Goal: Task Accomplishment & Management: Use online tool/utility

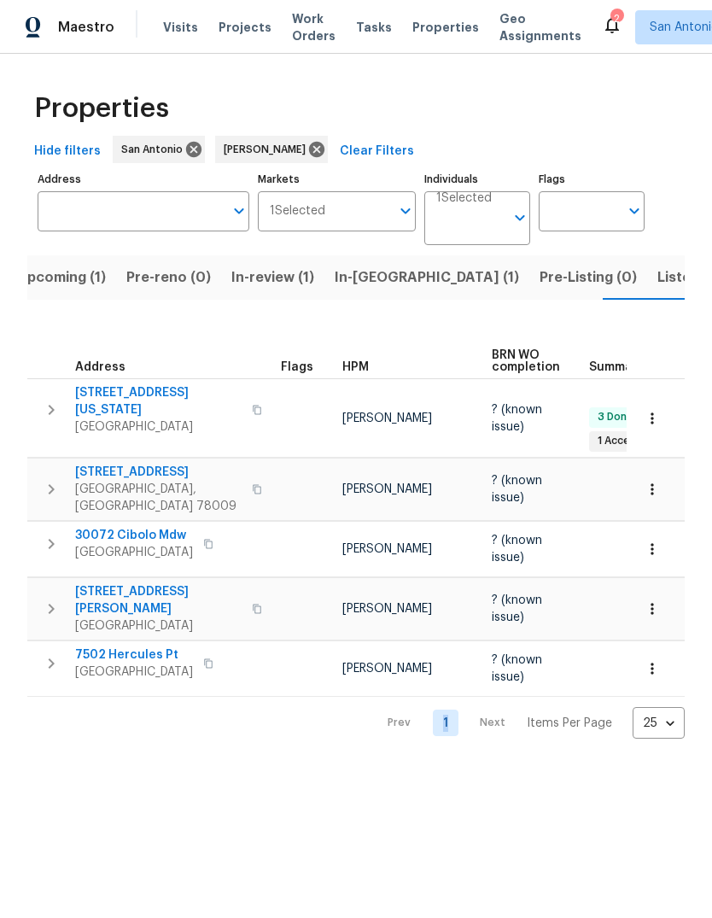
scroll to position [0, 23]
click at [655, 275] on span "Listed (13)" at bounding box center [690, 278] width 70 height 24
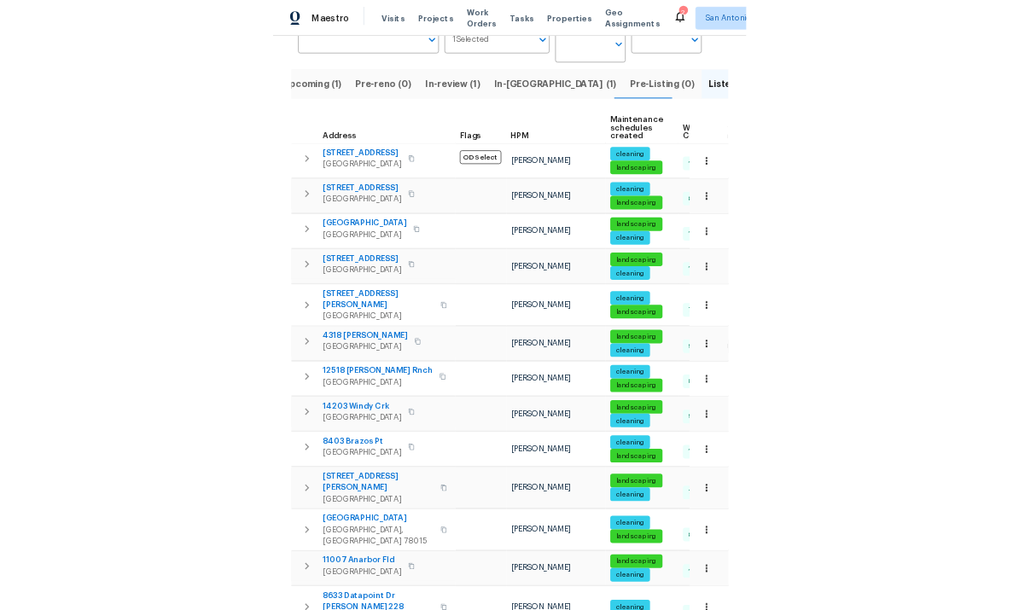
scroll to position [149, 0]
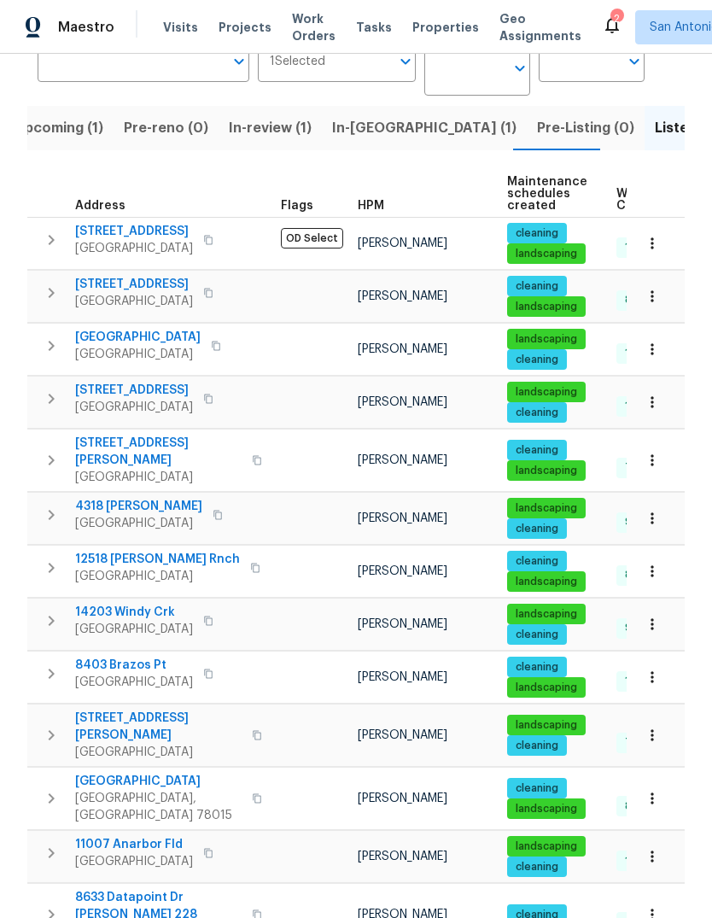
click at [119, 610] on span "Boerne, TX 78015" at bounding box center [158, 807] width 166 height 34
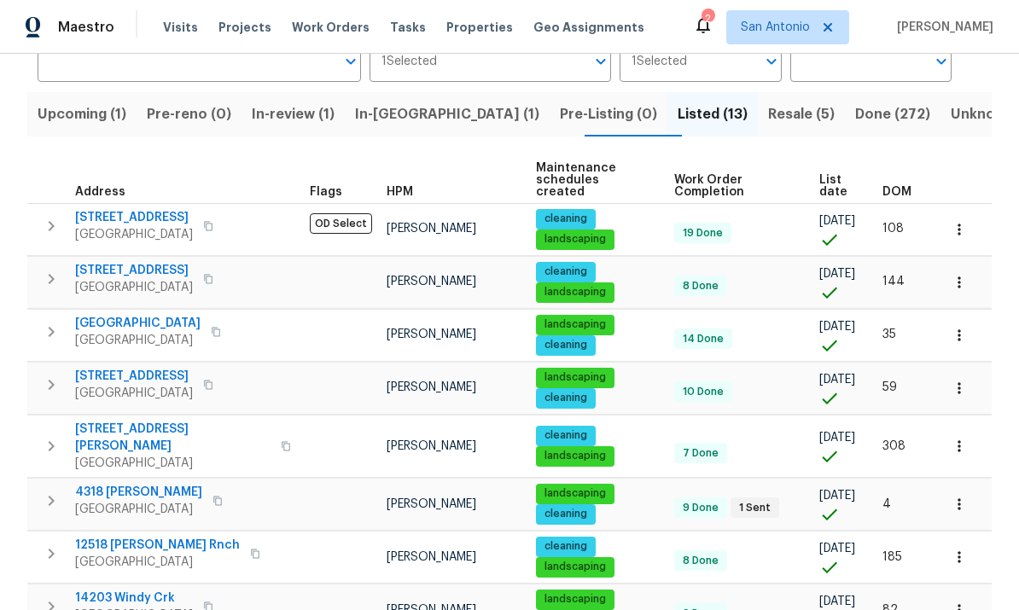
click at [538, 593] on span "landscaping" at bounding box center [575, 600] width 75 height 15
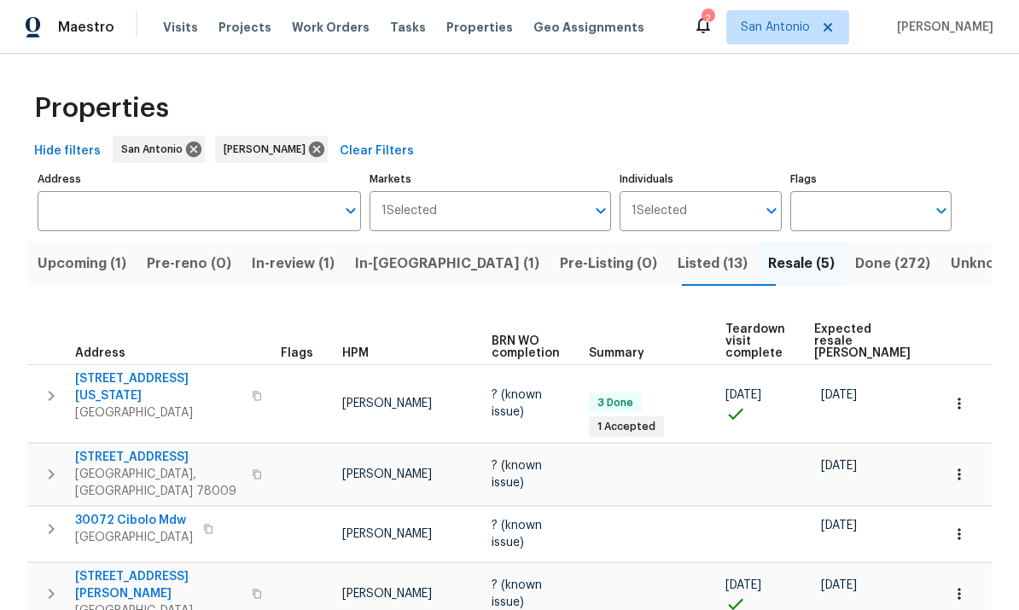
click at [157, 529] on span "Fair Oaks Ranch, TX 78015" at bounding box center [134, 537] width 118 height 17
click at [961, 526] on icon "button" at bounding box center [959, 534] width 17 height 17
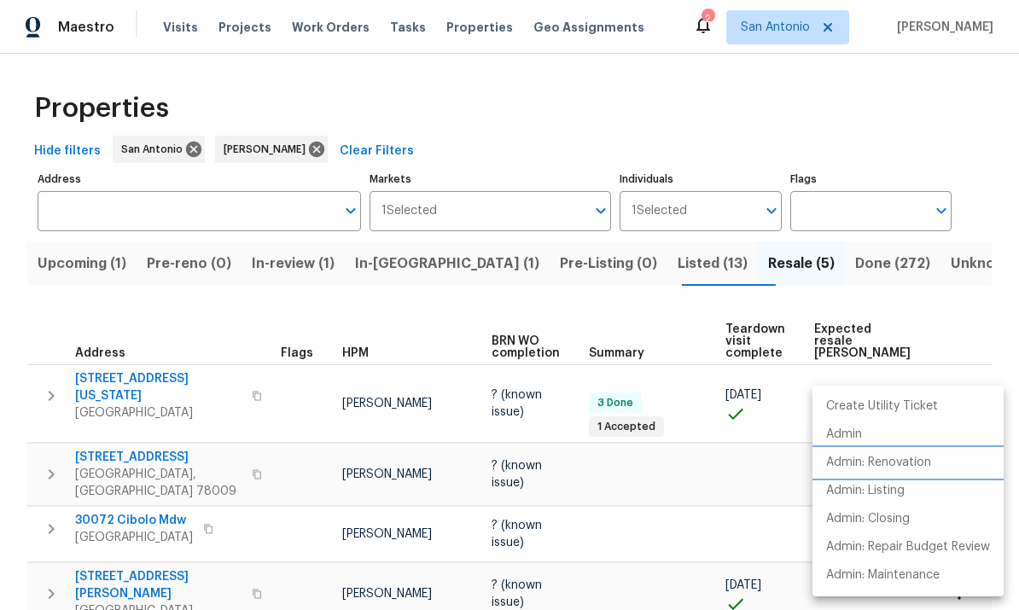
click at [895, 470] on p "Admin: Renovation" at bounding box center [878, 463] width 105 height 18
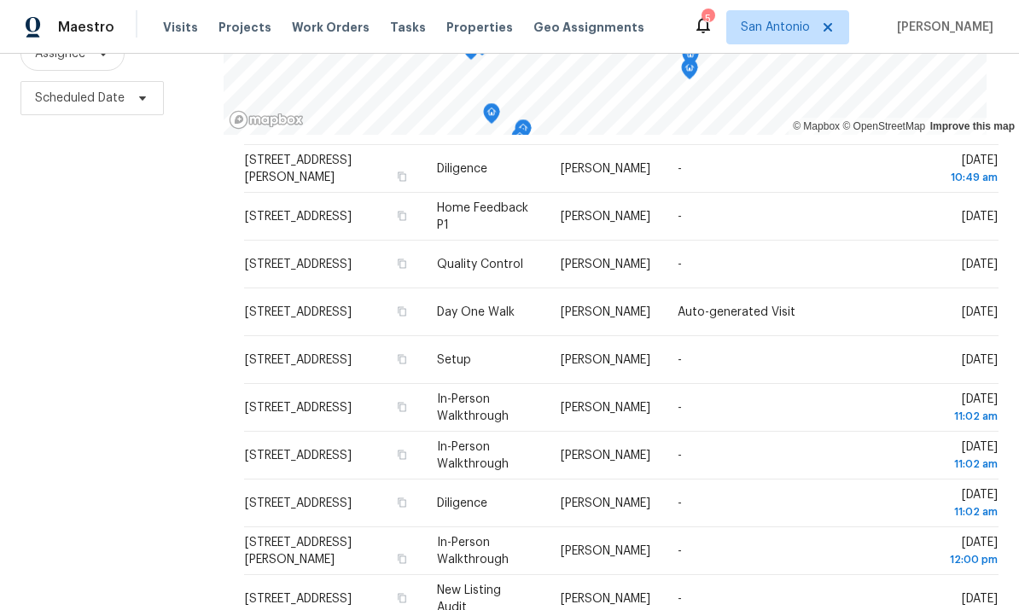
scroll to position [64, 0]
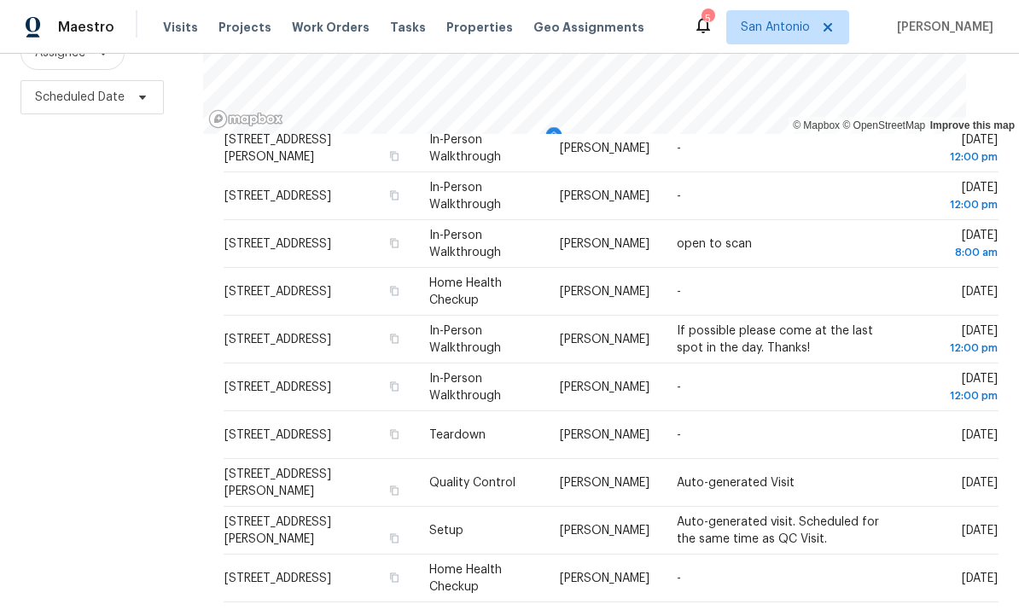
scroll to position [226, 0]
click at [0, 0] on icon at bounding box center [0, 0] width 0 height 0
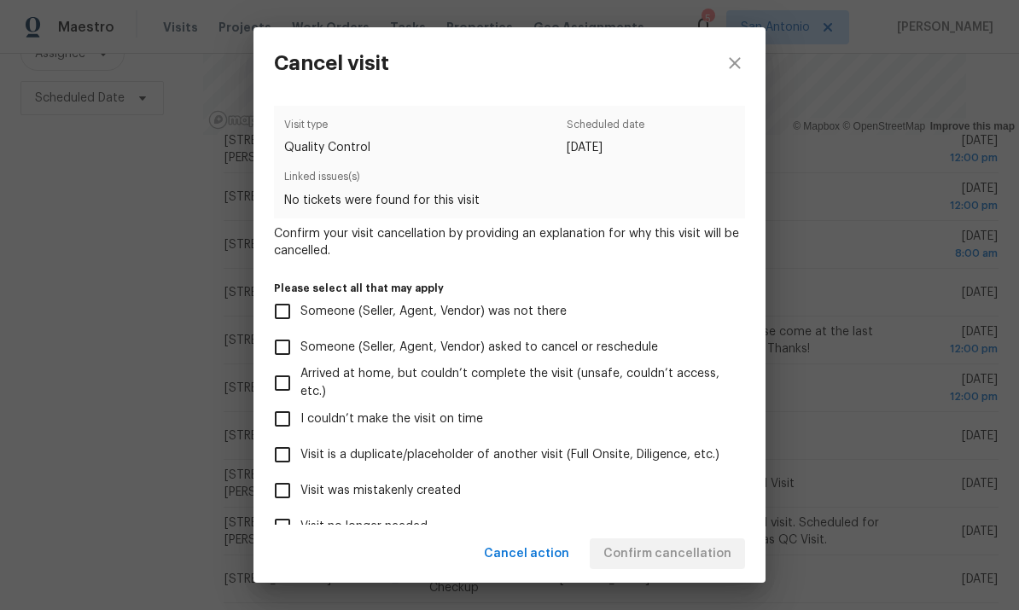
click at [281, 454] on input "Visit is a duplicate/placeholder of another visit (Full Onsite, Diligence, etc.)" at bounding box center [283, 455] width 36 height 36
checkbox input "true"
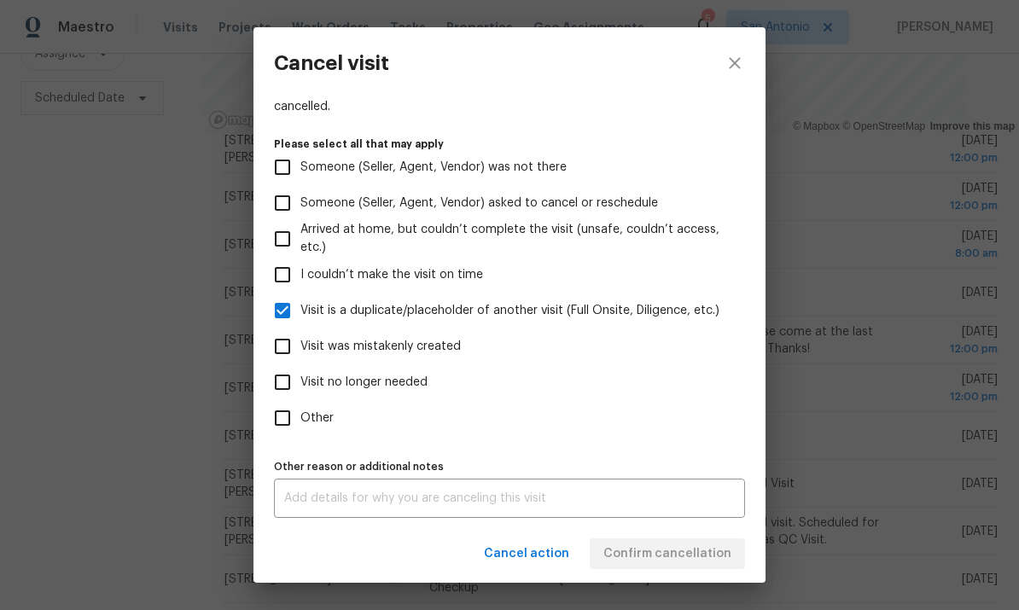
scroll to position [152, 0]
click at [411, 486] on div "x Other reason or additional notes" at bounding box center [509, 498] width 471 height 39
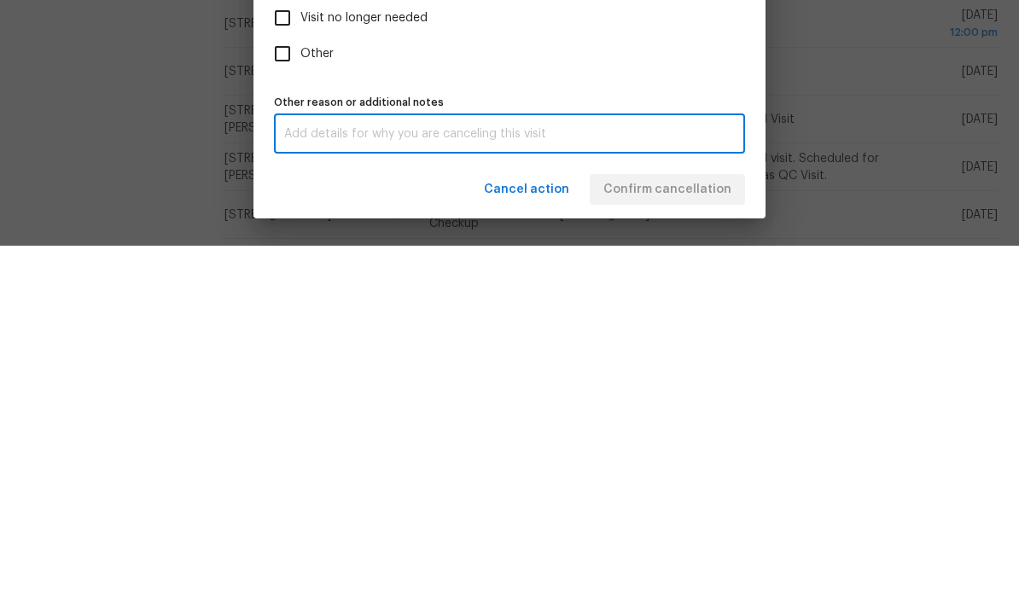
scroll to position [10, 0]
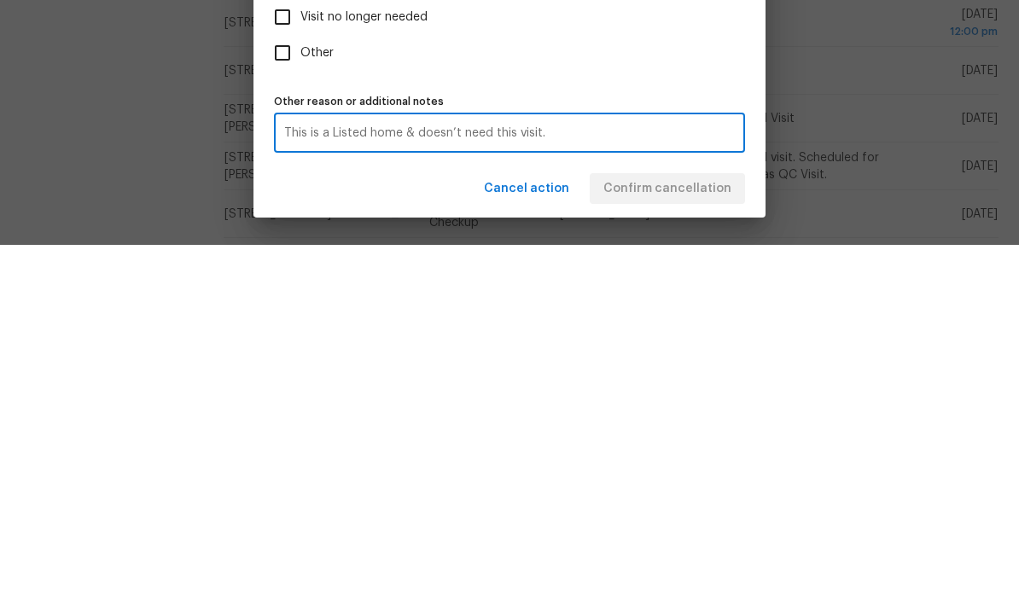
click at [558, 493] on textarea "This is a Listed home & doesn’t need this visit." at bounding box center [509, 499] width 451 height 12
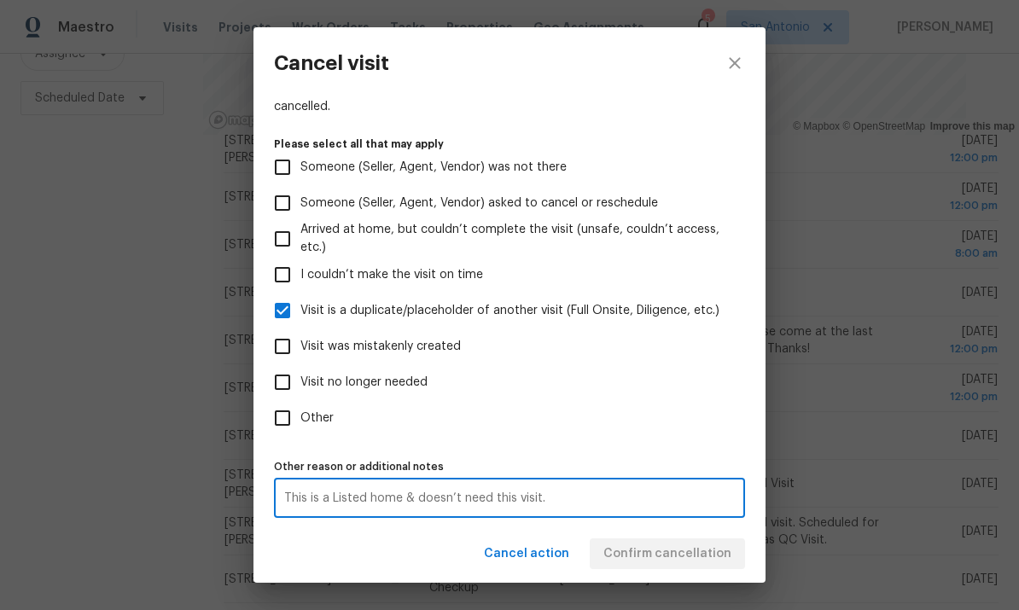
click at [590, 493] on textarea "This is a Listed home & doesn’t need this visit." at bounding box center [509, 499] width 451 height 12
click at [615, 503] on textarea "This is a Listed home & doesn’t need this visit." at bounding box center [509, 499] width 451 height 12
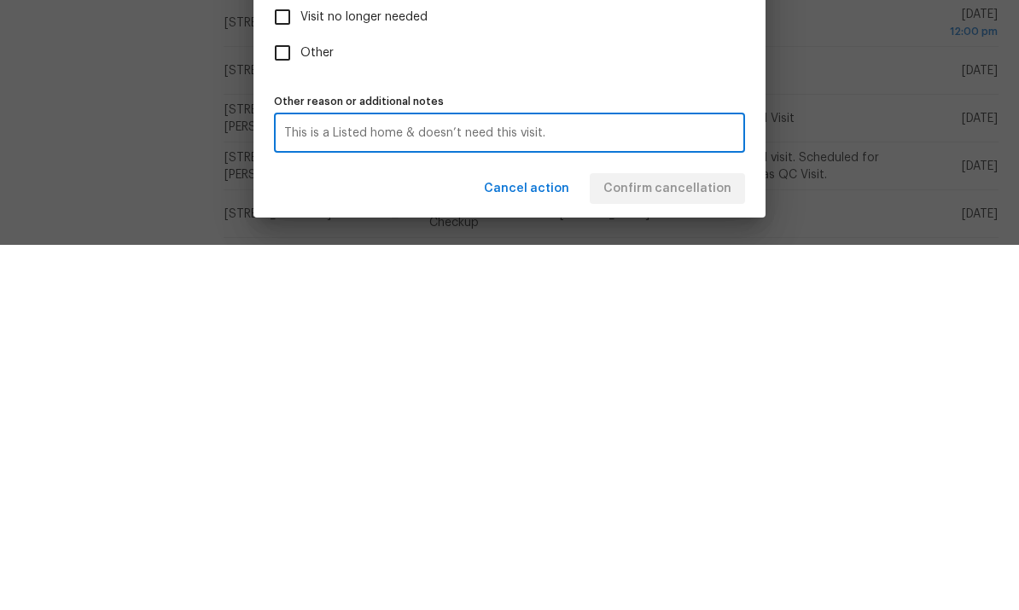
type textarea "This is a Listed home & doesn’t need this visit."
click at [653, 525] on div "Cancel action Confirm cancellation" at bounding box center [510, 554] width 512 height 59
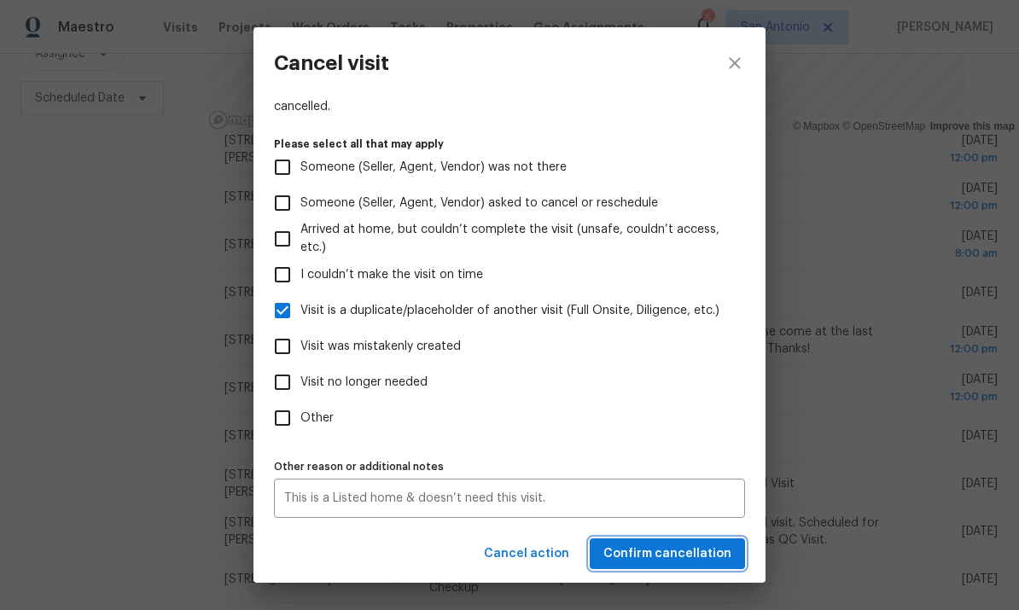
click at [656, 552] on span "Confirm cancellation" at bounding box center [668, 554] width 128 height 21
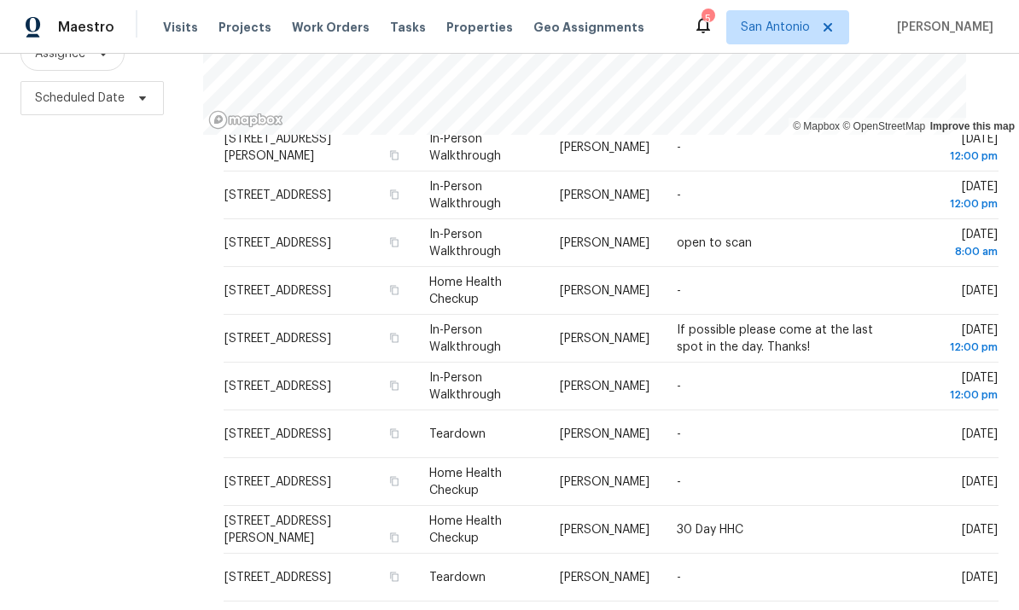
scroll to position [879, 0]
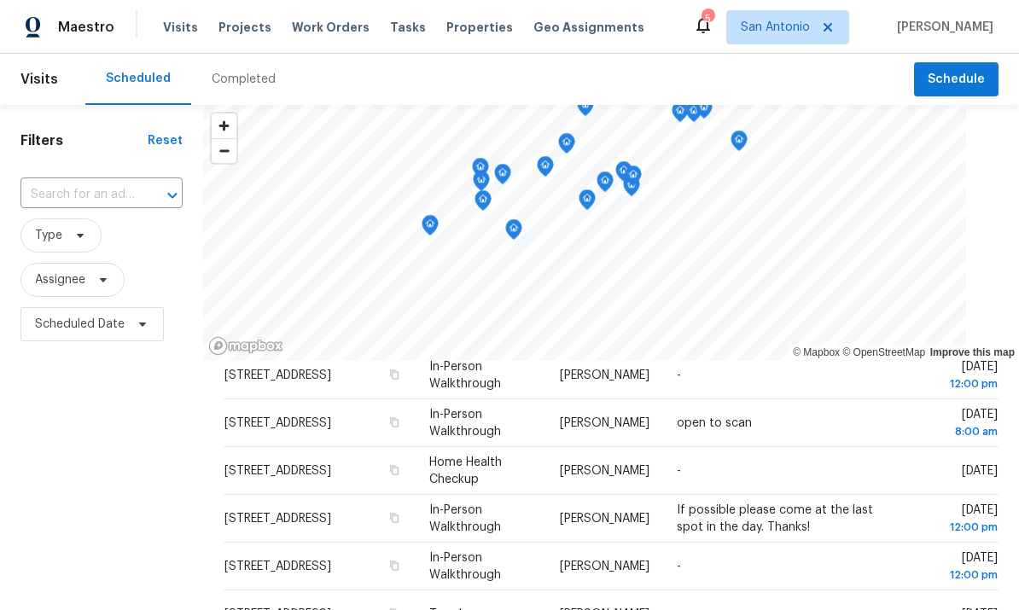
scroll to position [-1, 0]
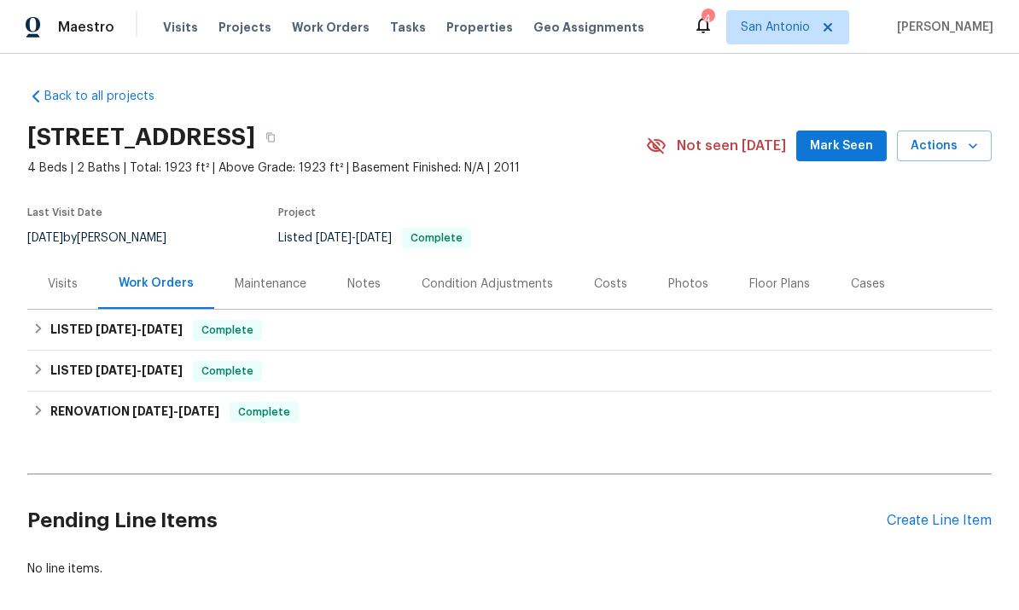
click at [358, 285] on div "Notes" at bounding box center [364, 284] width 33 height 17
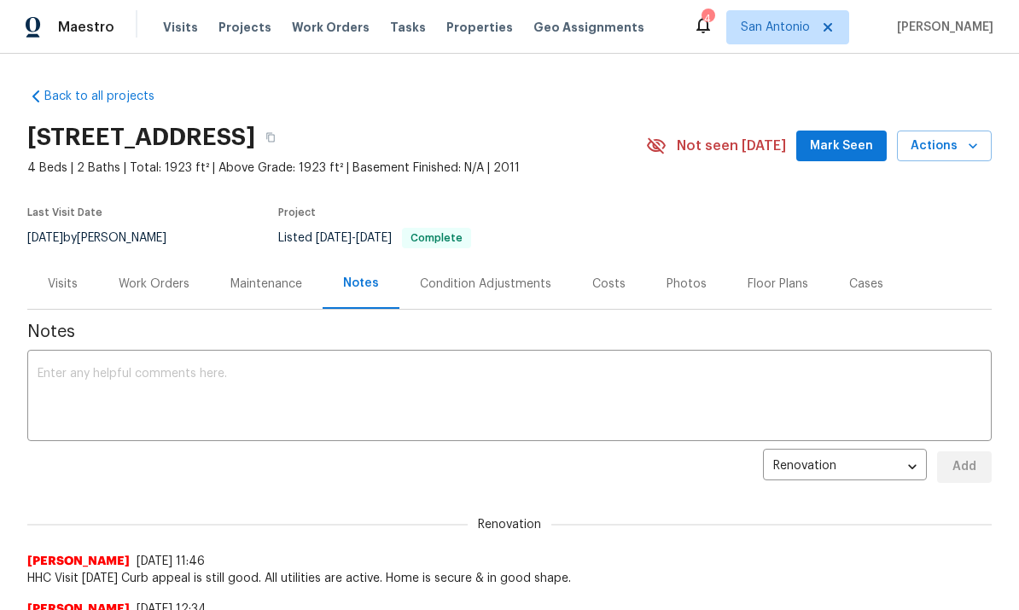
click at [711, 148] on span "Mark Seen" at bounding box center [841, 146] width 63 height 21
click at [711, 146] on button "Actions" at bounding box center [944, 147] width 95 height 32
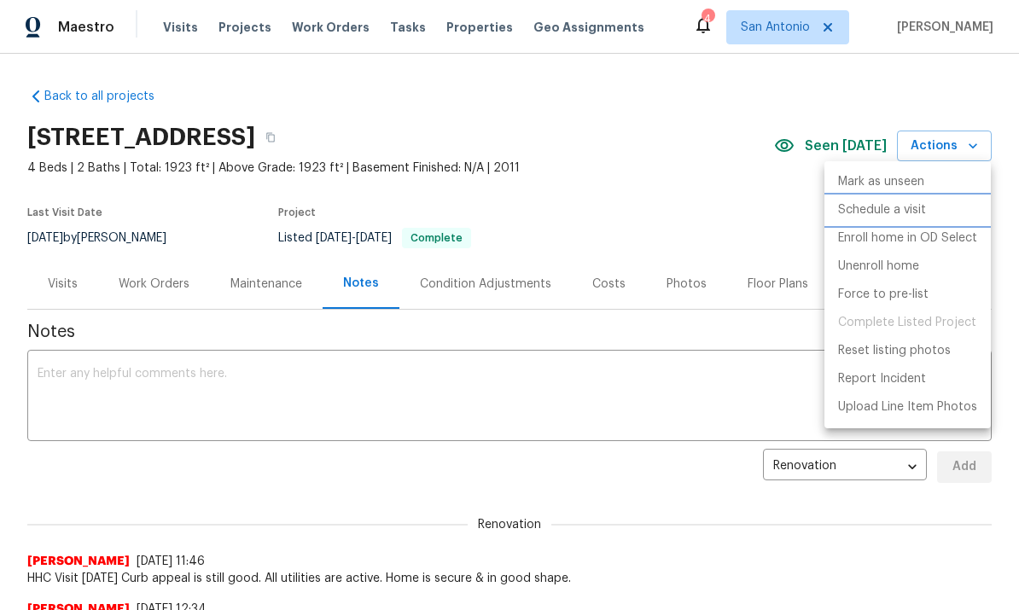
click at [711, 211] on p "Schedule a visit" at bounding box center [882, 210] width 88 height 18
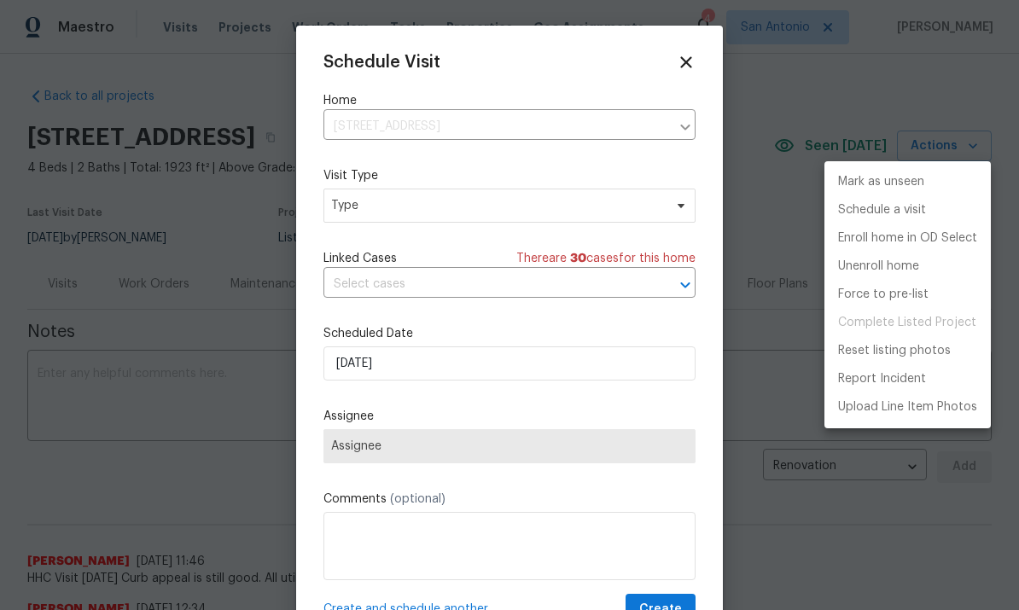
click at [433, 213] on div at bounding box center [509, 305] width 1019 height 610
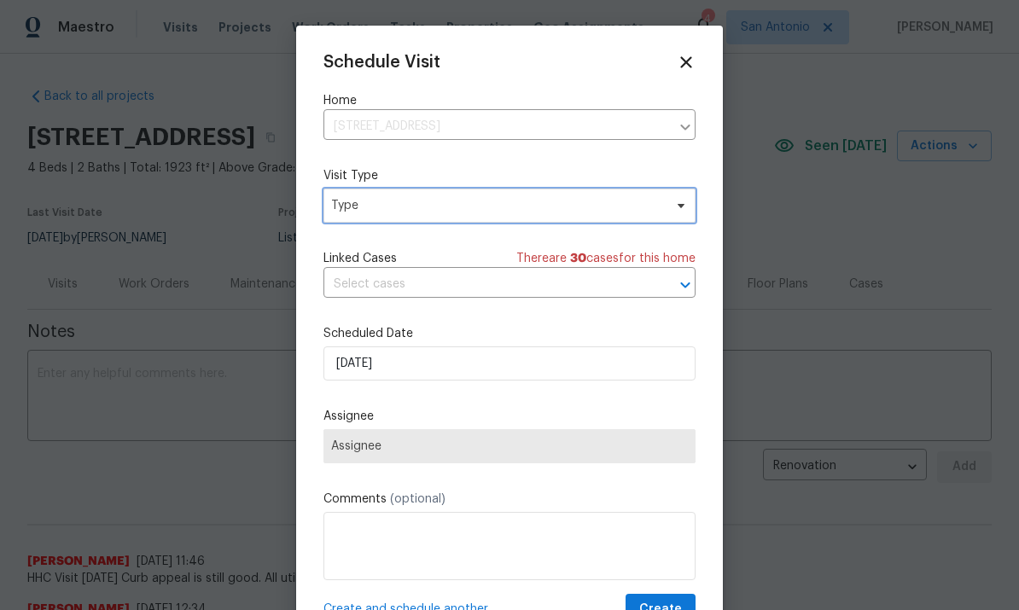
click at [429, 201] on span "Type" at bounding box center [497, 205] width 332 height 17
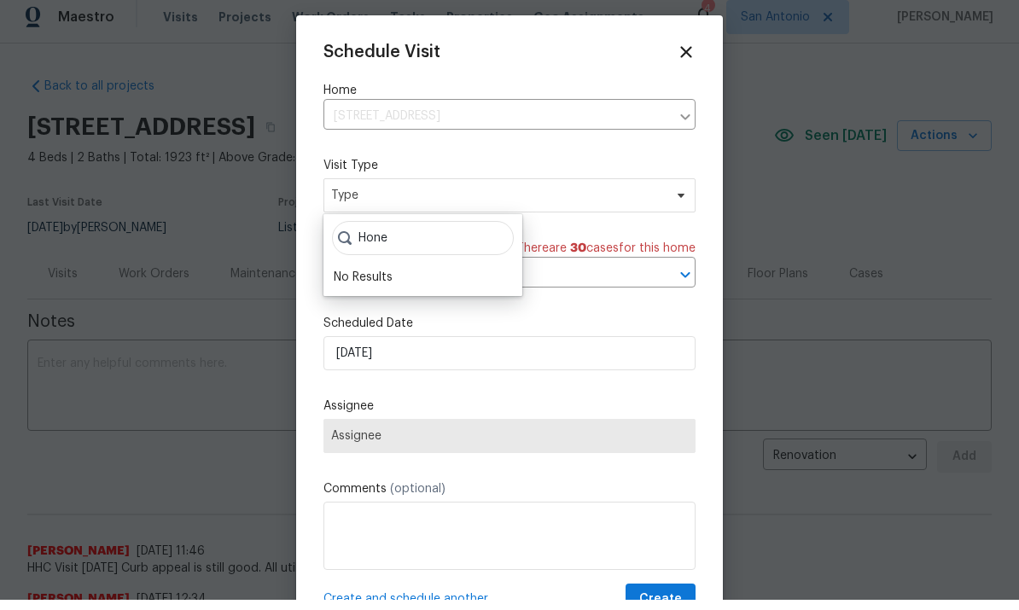
scroll to position [10, 0]
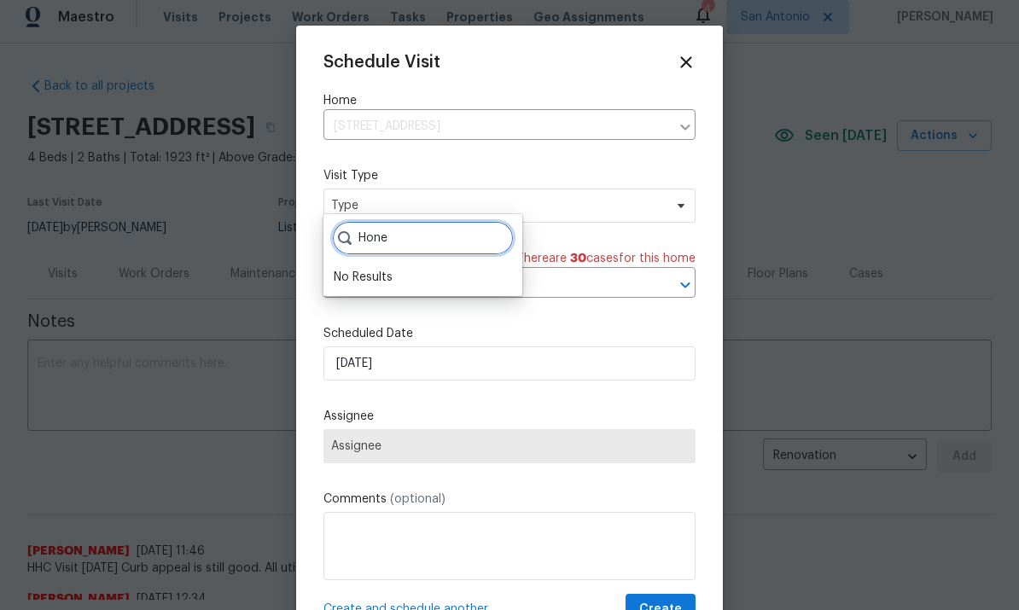
click at [418, 237] on input "Hone" at bounding box center [423, 238] width 182 height 34
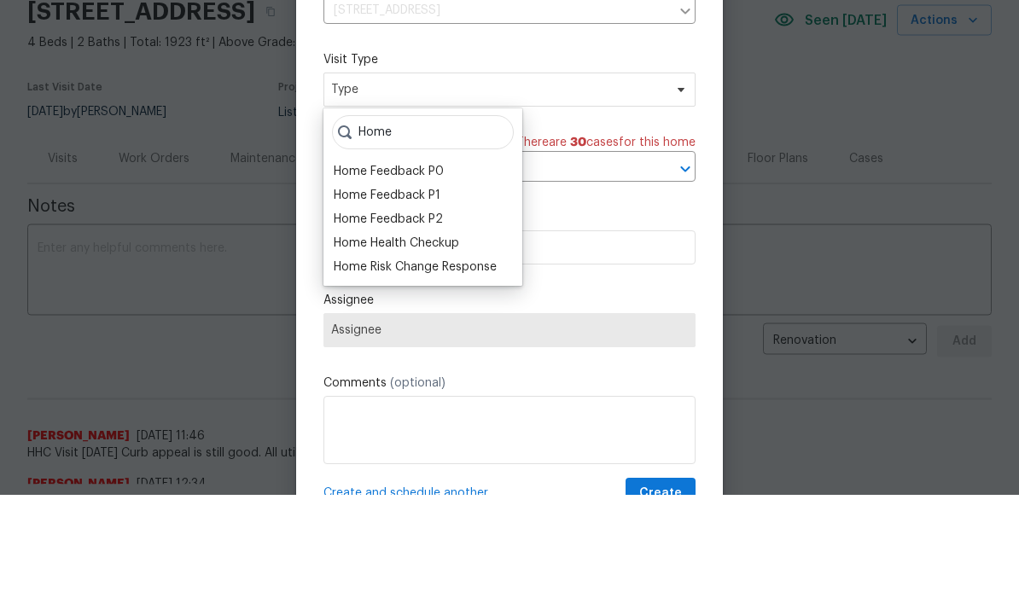
scroll to position [126, 0]
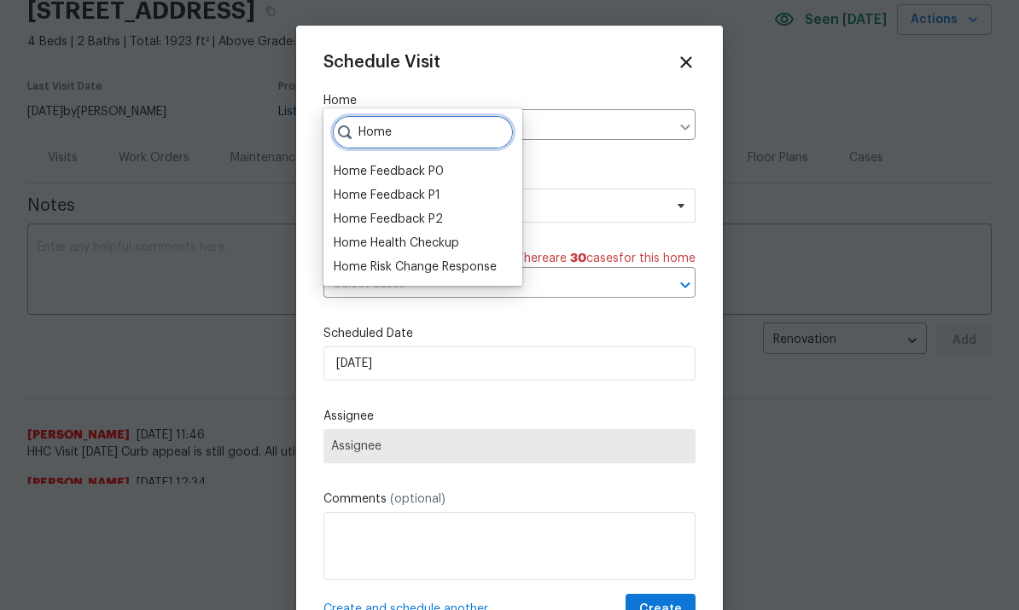
type input "Home"
click at [407, 242] on div "Home Health Checkup" at bounding box center [397, 243] width 126 height 17
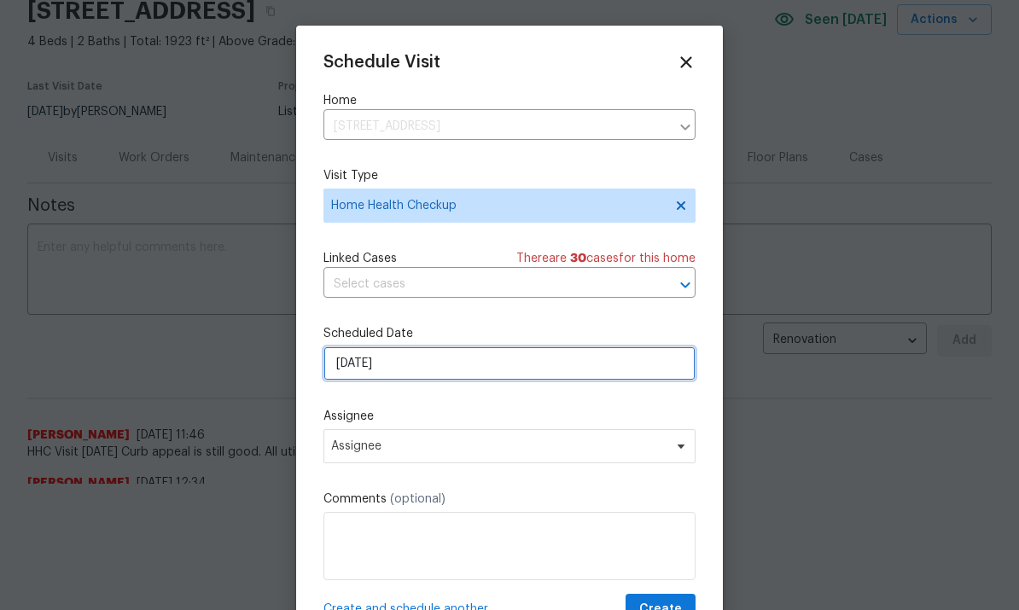
click at [423, 353] on input "9/8/2025" at bounding box center [510, 364] width 372 height 34
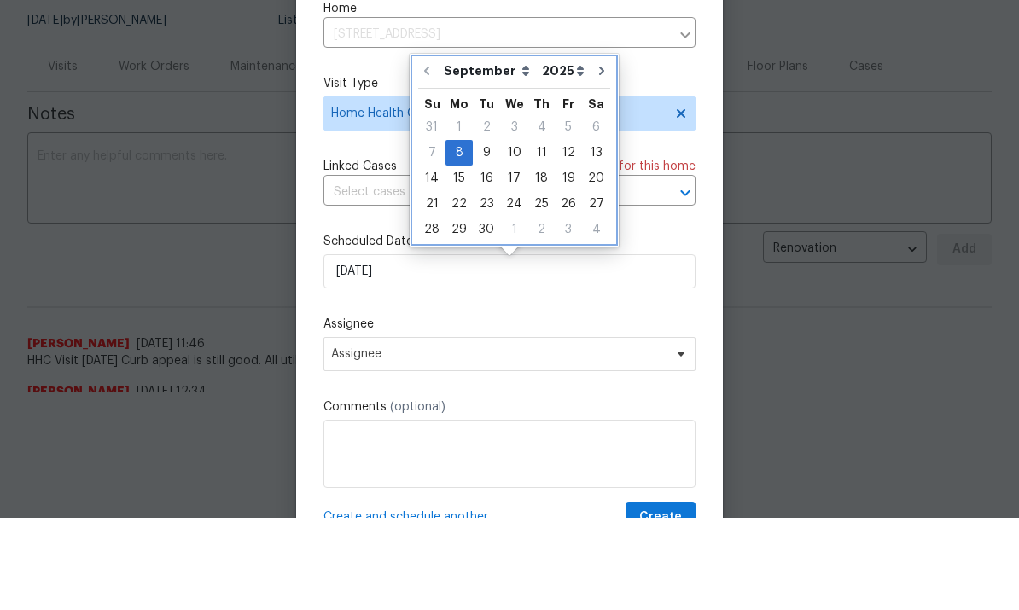
click at [589, 146] on button "Go to next month" at bounding box center [602, 163] width 26 height 34
type input "10/8/2025"
select select "9"
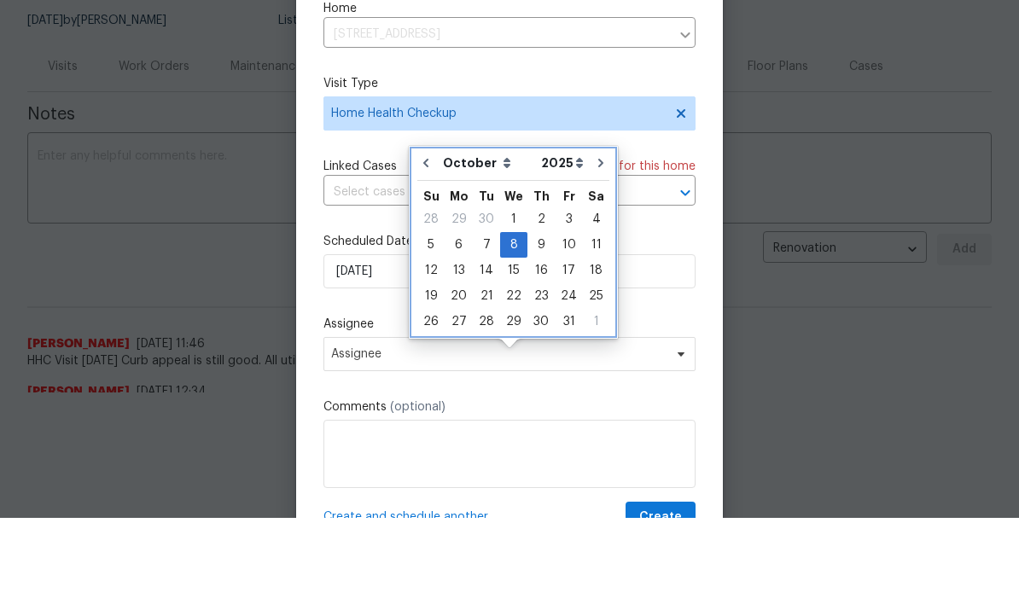
scroll to position [219, 0]
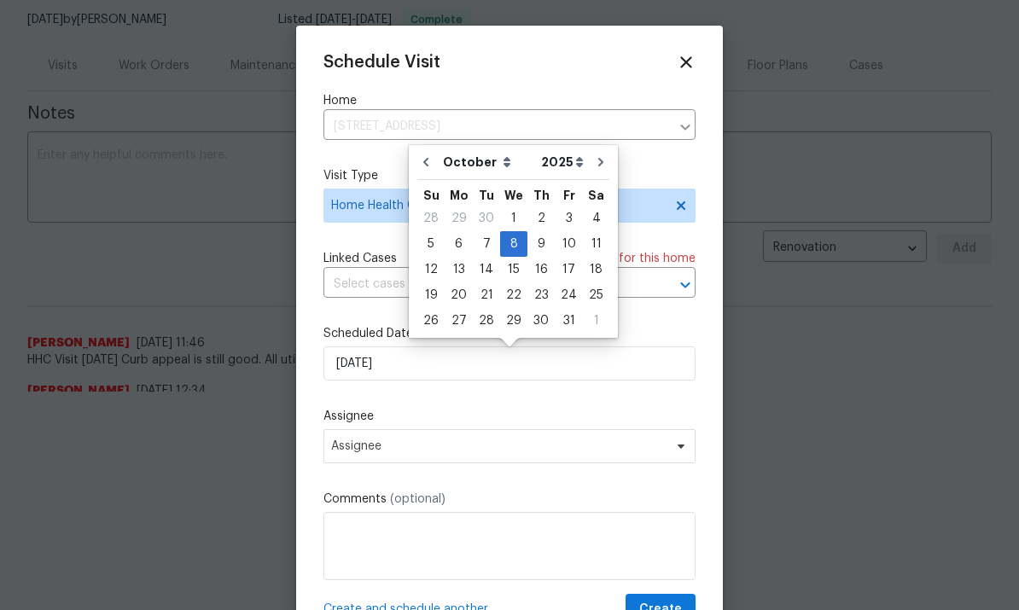
click at [515, 416] on label "Assignee" at bounding box center [510, 416] width 372 height 17
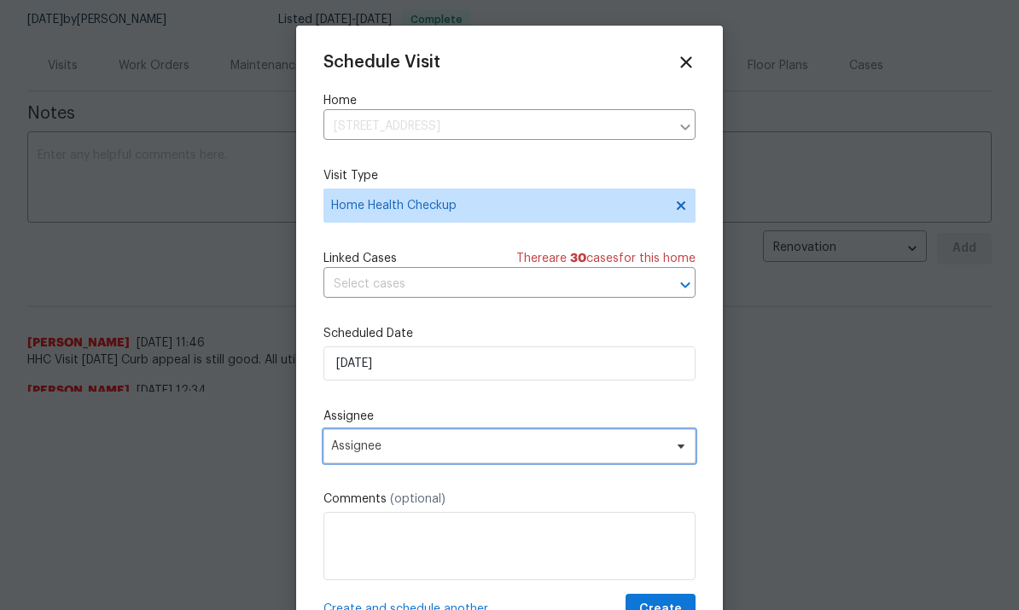
click at [678, 453] on icon at bounding box center [682, 447] width 14 height 14
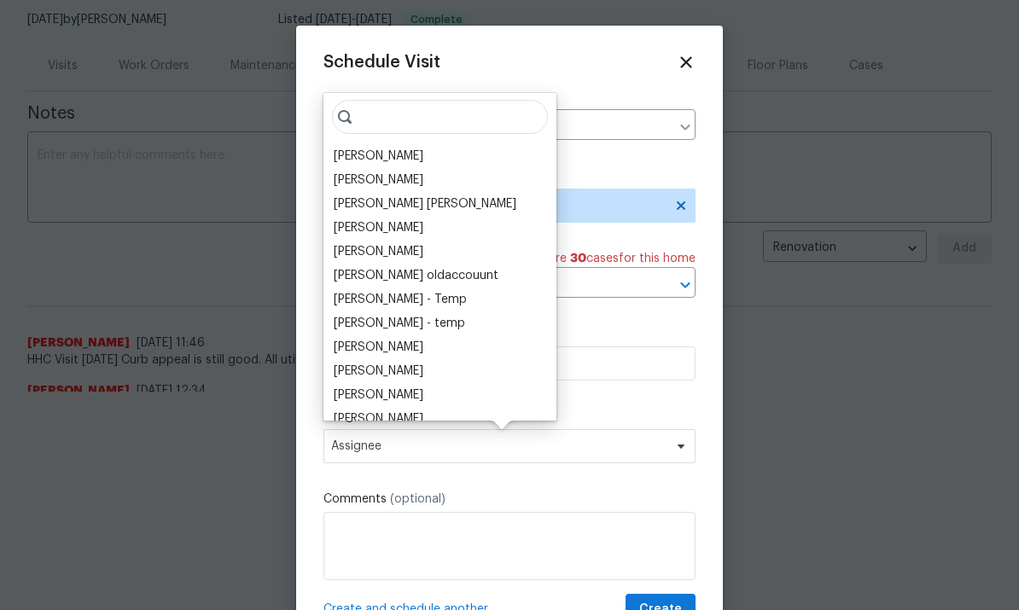
scroll to position [218, 0]
click at [389, 153] on div "[PERSON_NAME]" at bounding box center [379, 157] width 90 height 17
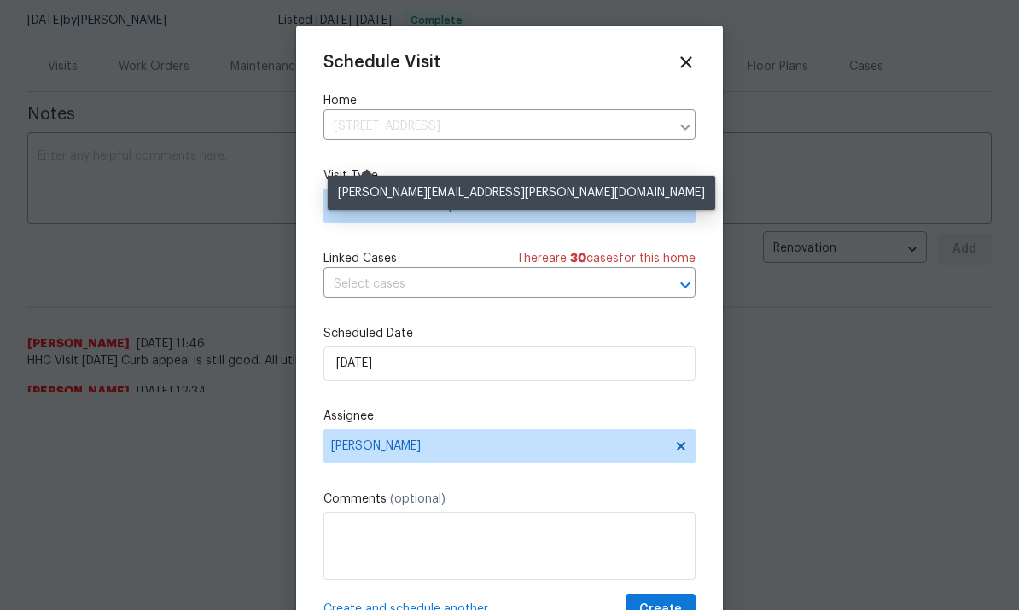
scroll to position [219, 0]
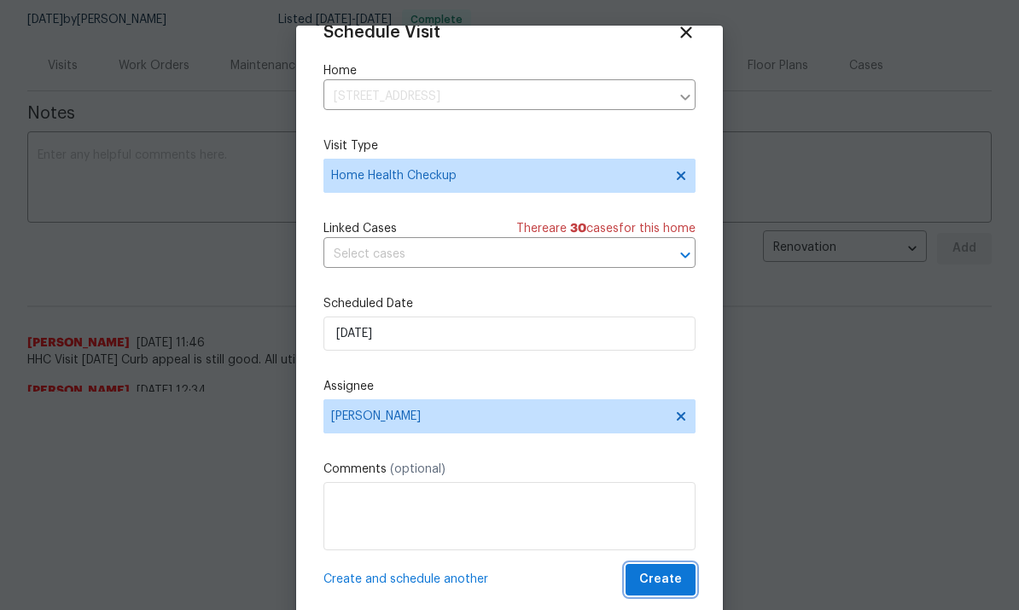
click at [675, 586] on span "Create" at bounding box center [661, 579] width 43 height 21
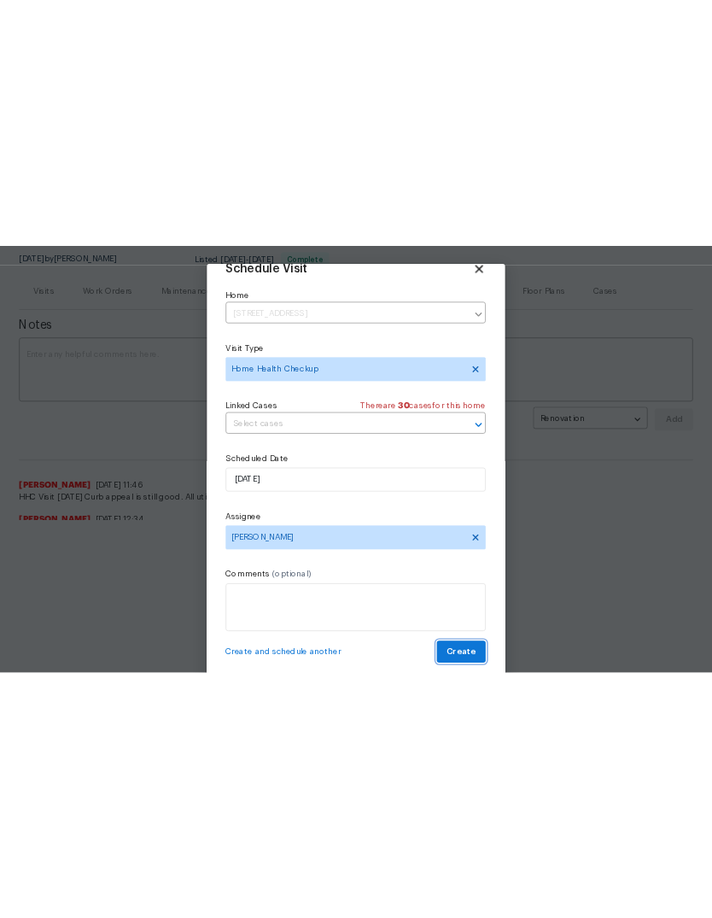
scroll to position [33, 0]
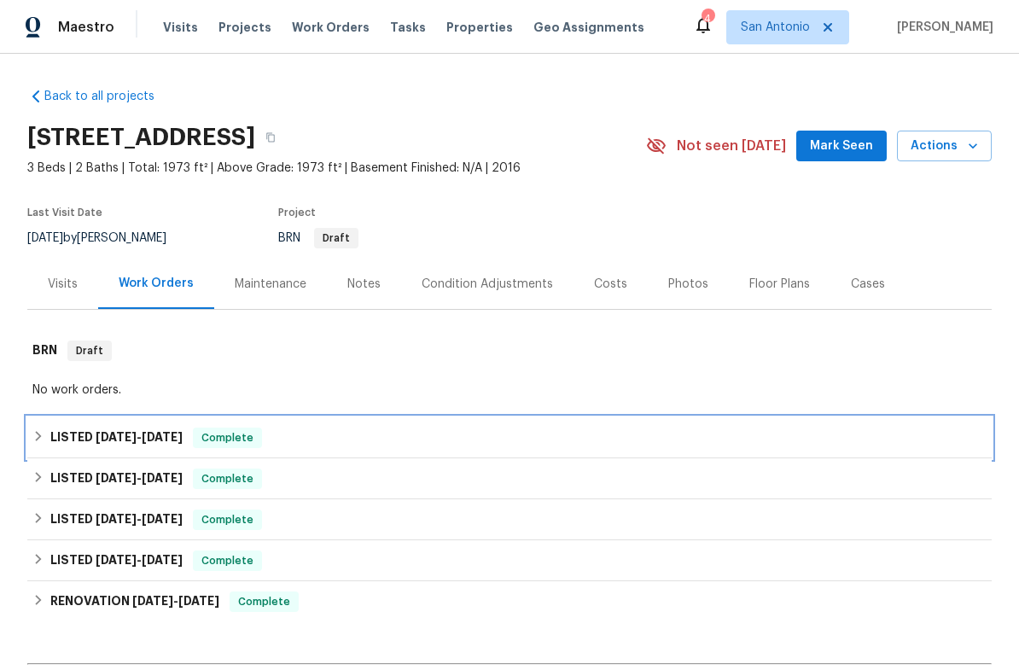
click at [235, 445] on span "Complete" at bounding box center [228, 437] width 66 height 17
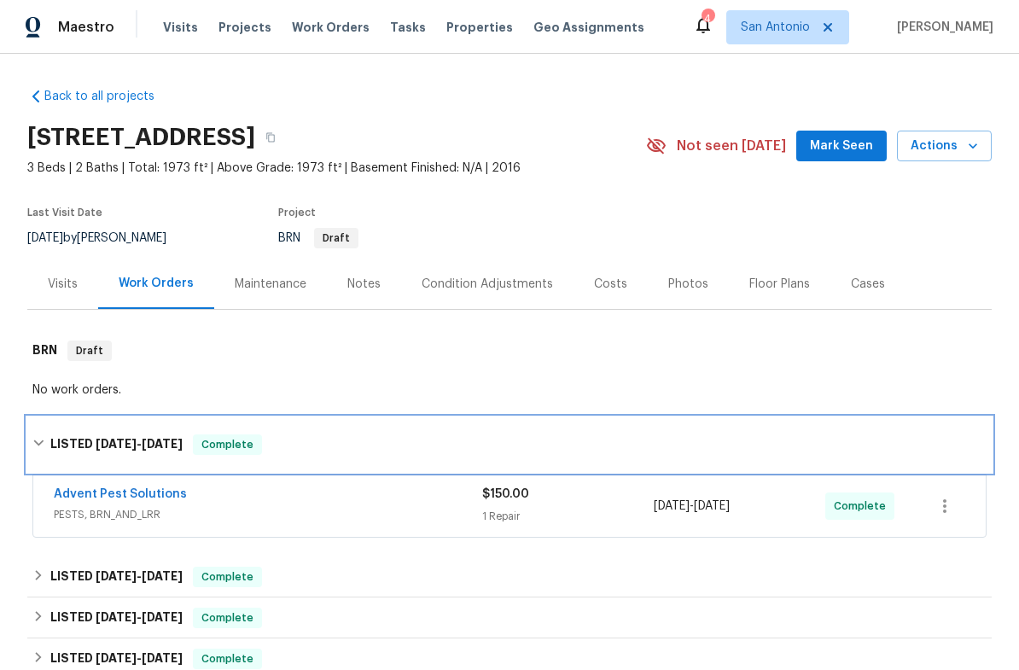
click at [218, 446] on span "Complete" at bounding box center [228, 444] width 66 height 17
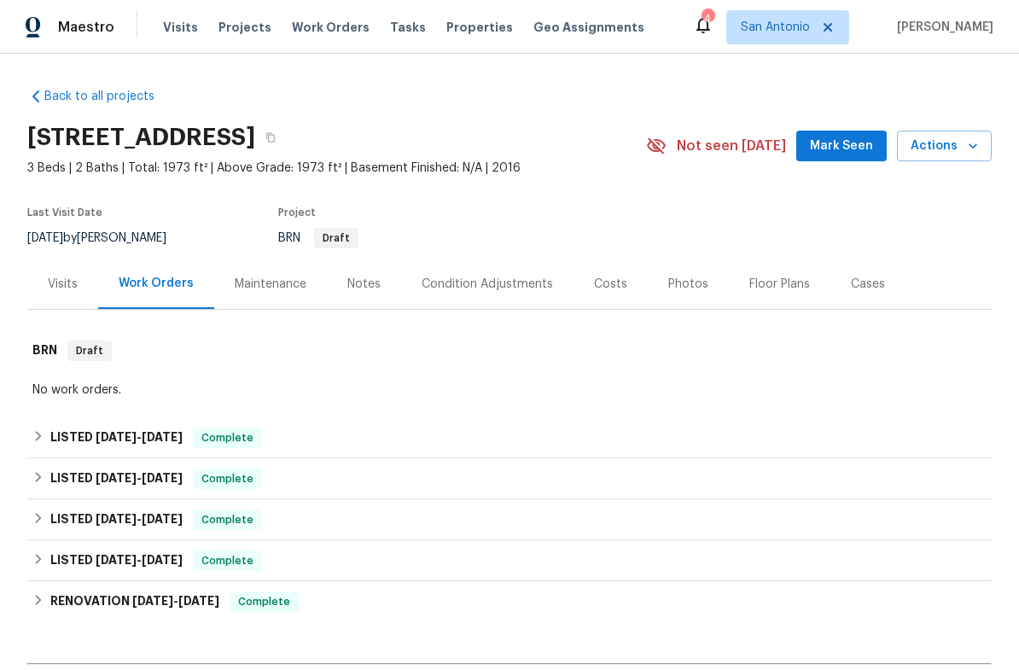
click at [830, 149] on span "Mark Seen" at bounding box center [841, 146] width 63 height 21
click at [366, 292] on div "Notes" at bounding box center [364, 284] width 33 height 17
